Goal: Transaction & Acquisition: Purchase product/service

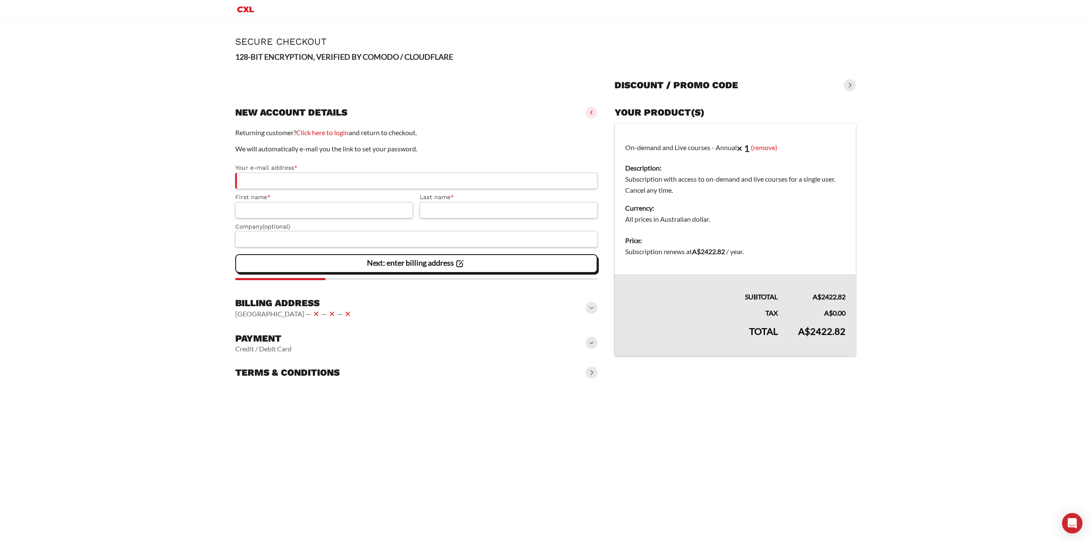
click at [306, 347] on div "Payment Credit / Debit Card" at bounding box center [416, 342] width 362 height 27
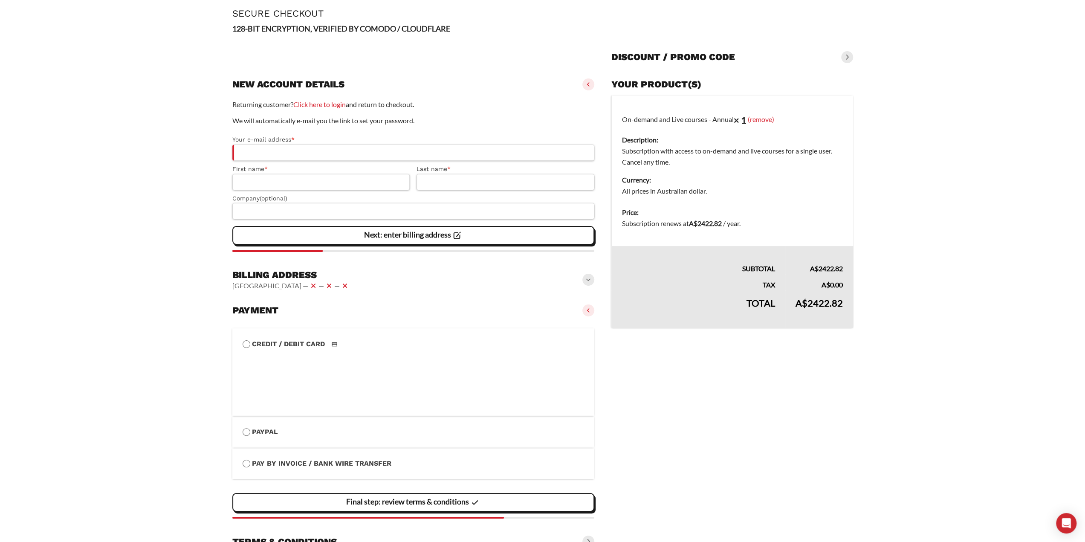
scroll to position [55, 0]
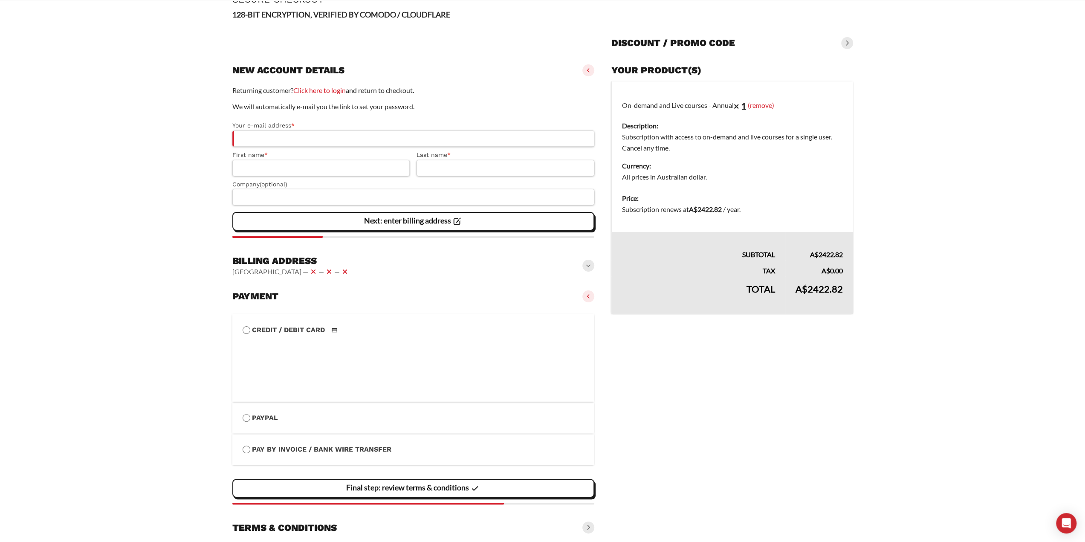
click at [254, 416] on label "PayPal" at bounding box center [414, 417] width 342 height 11
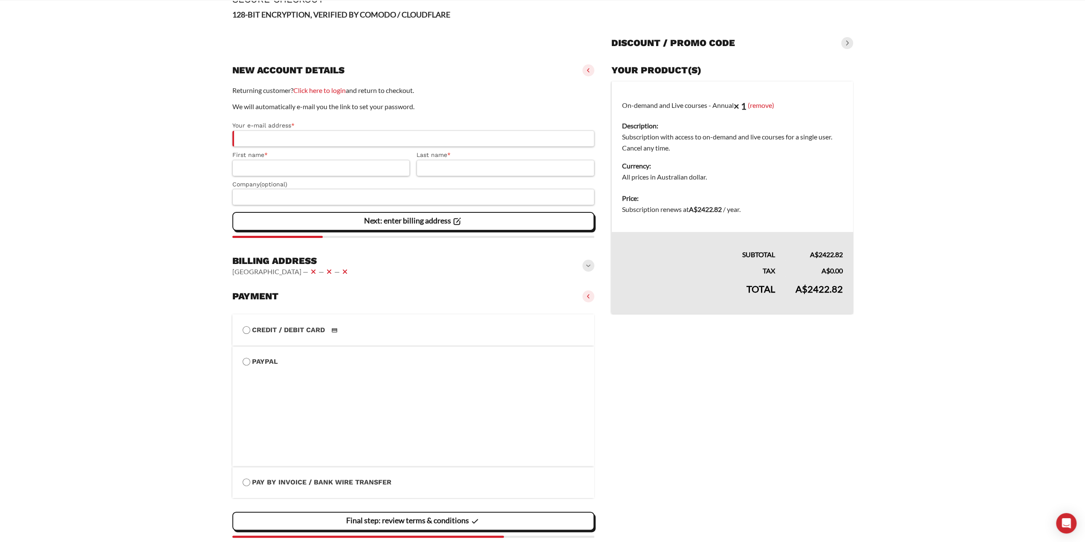
click at [265, 478] on label "Pay by Invoice / Bank Wire Transfer" at bounding box center [414, 482] width 342 height 11
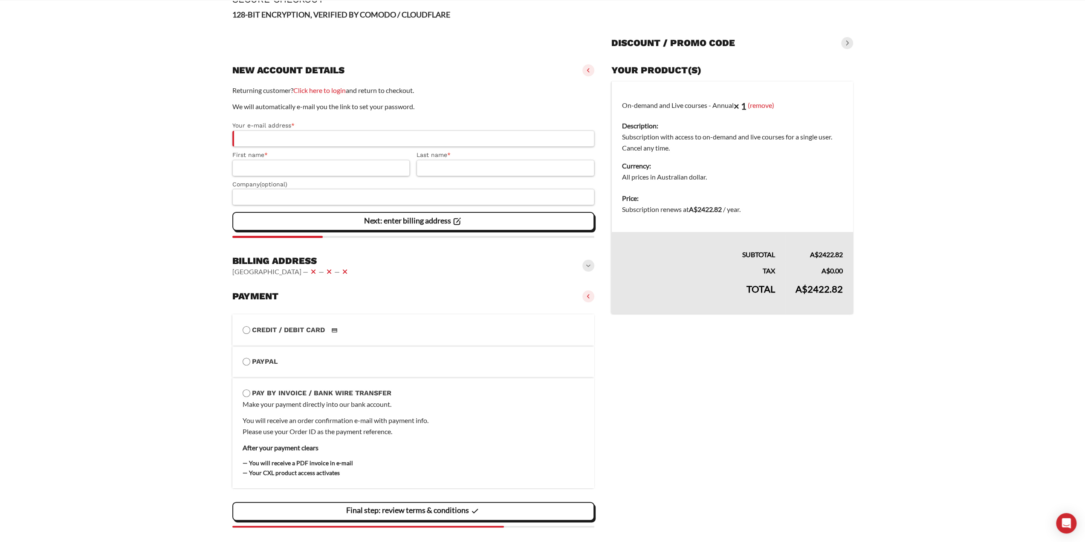
click at [289, 330] on label "Credit / Debit Card" at bounding box center [414, 329] width 342 height 11
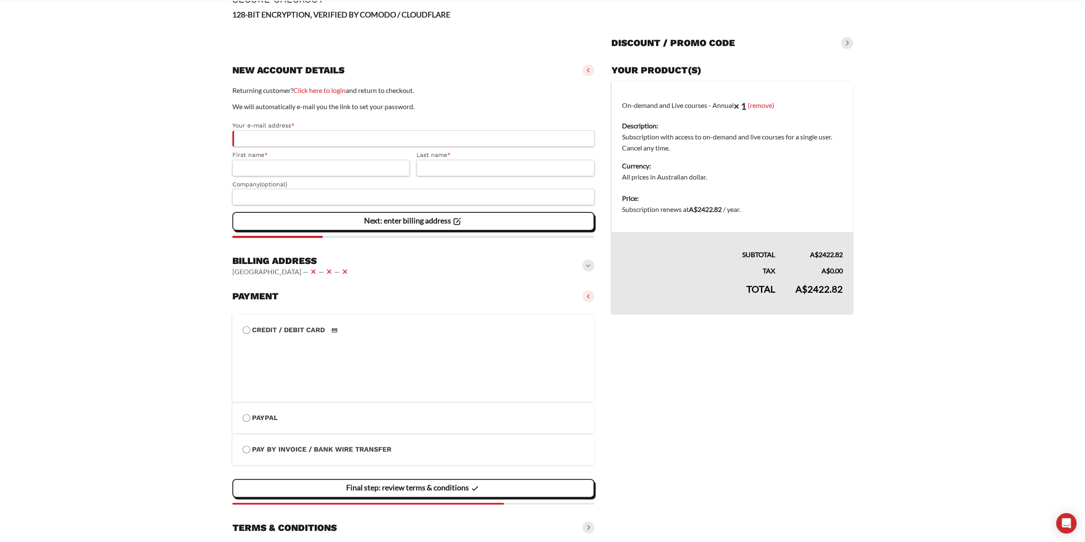
click at [270, 422] on label "PayPal" at bounding box center [414, 417] width 342 height 11
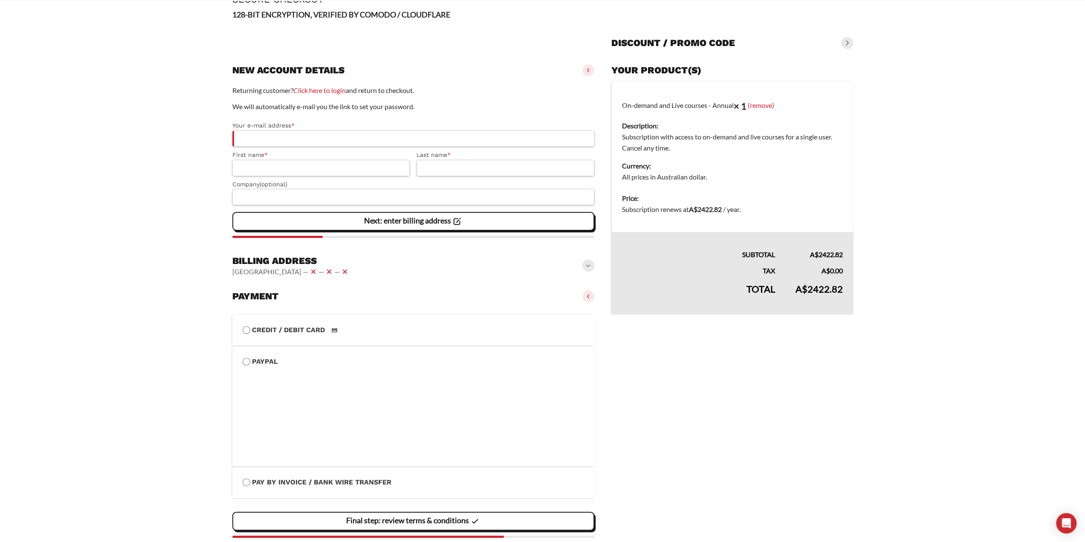
click at [271, 483] on label "Pay by Invoice / Bank Wire Transfer" at bounding box center [414, 482] width 342 height 11
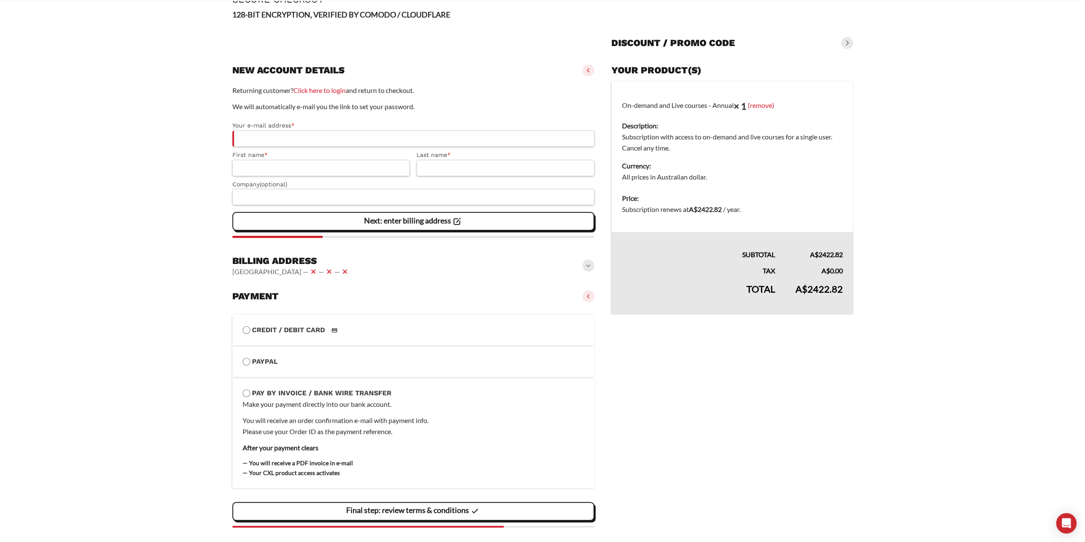
click at [638, 401] on vaadin-details "Your product(s) On-demand and Live courses - Annual × 1 (remove) Description: S…" at bounding box center [731, 310] width 241 height 499
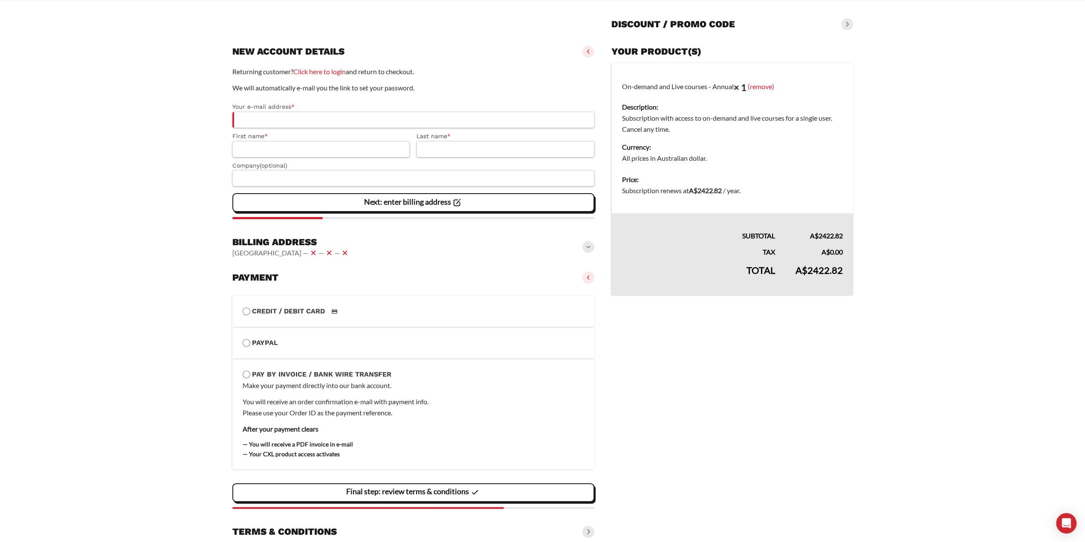
scroll to position [92, 0]
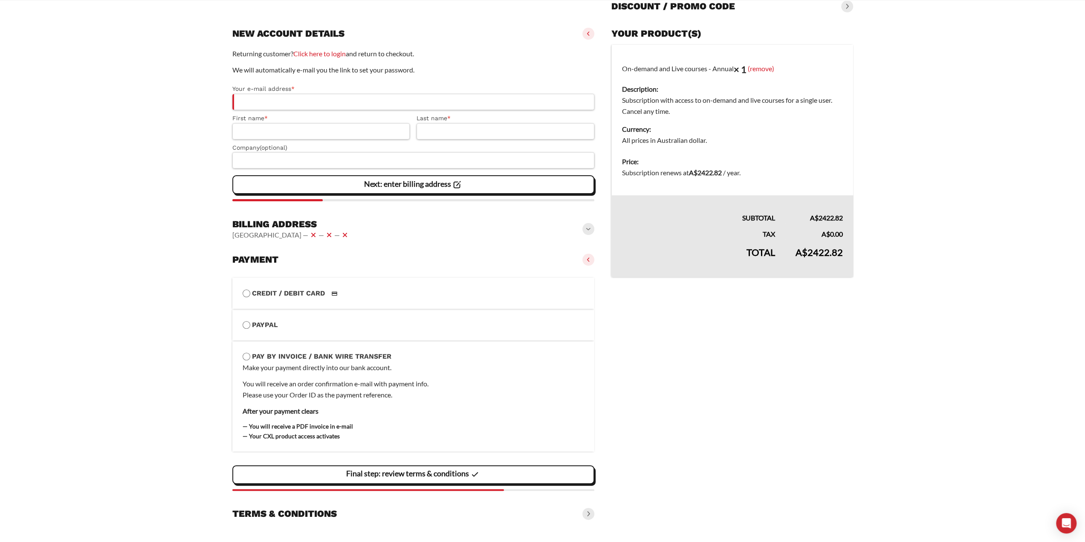
click at [299, 523] on div "**********" at bounding box center [413, 270] width 362 height 507
click at [308, 513] on h3 "Terms & conditions" at bounding box center [284, 514] width 104 height 12
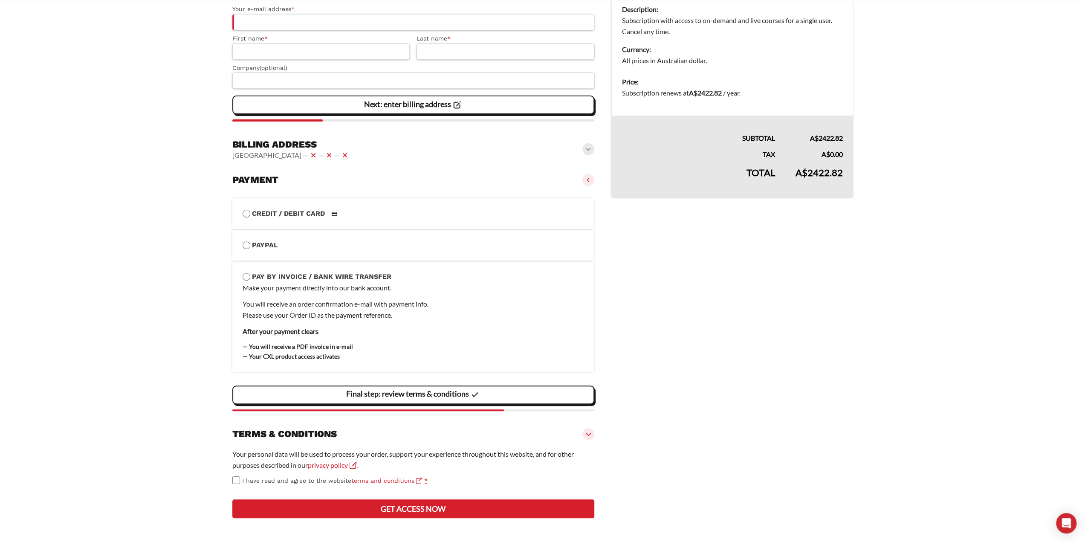
scroll to position [202, 0]
click at [325, 240] on label "PayPal" at bounding box center [414, 245] width 342 height 11
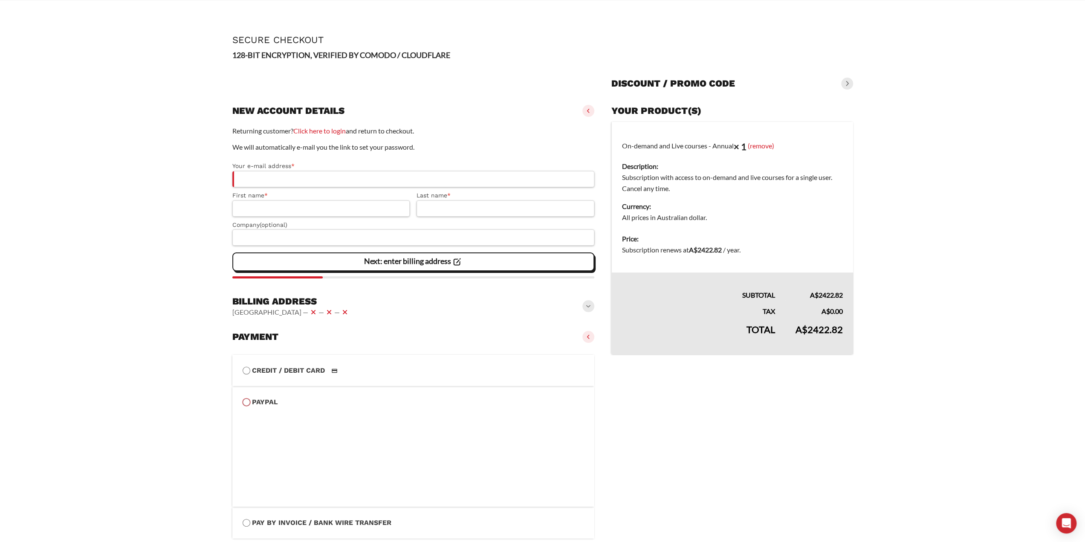
scroll to position [14, 0]
click at [352, 373] on label "Credit / Debit Card" at bounding box center [414, 370] width 342 height 11
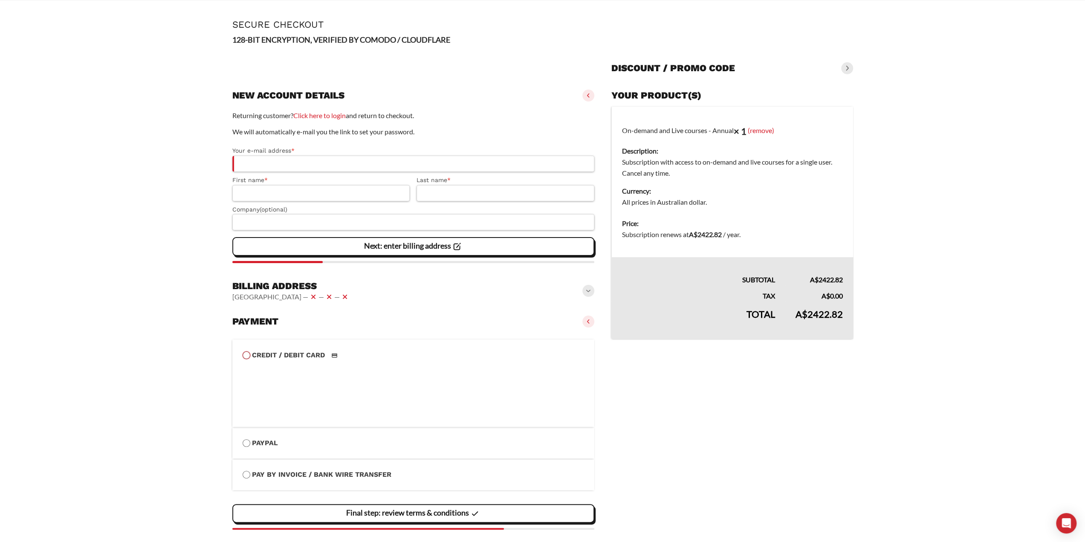
scroll to position [179, 0]
